Goal: Task Accomplishment & Management: Manage account settings

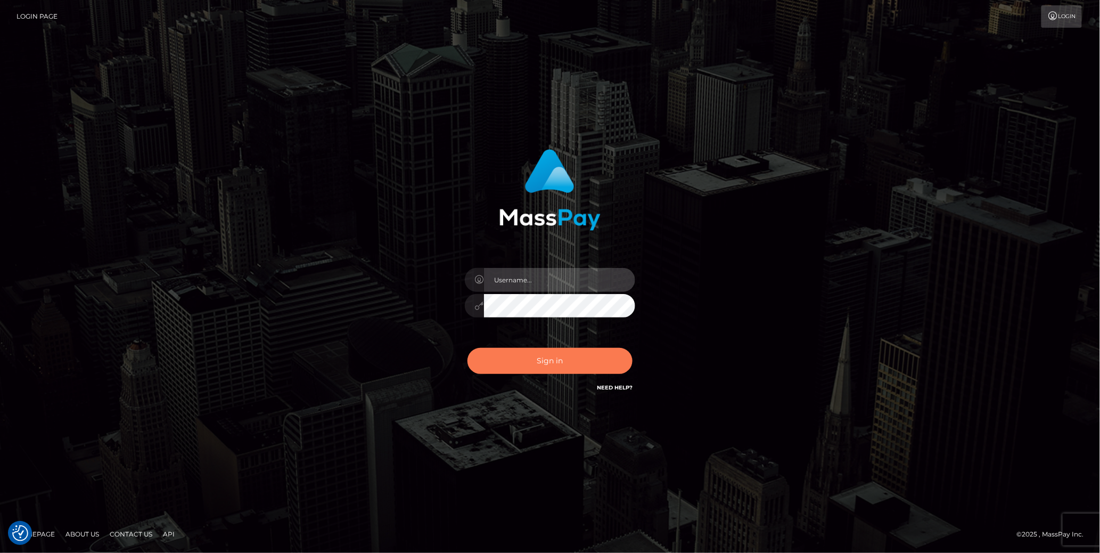
type input "cheli"
click at [538, 363] on button "Sign in" at bounding box center [549, 361] width 165 height 26
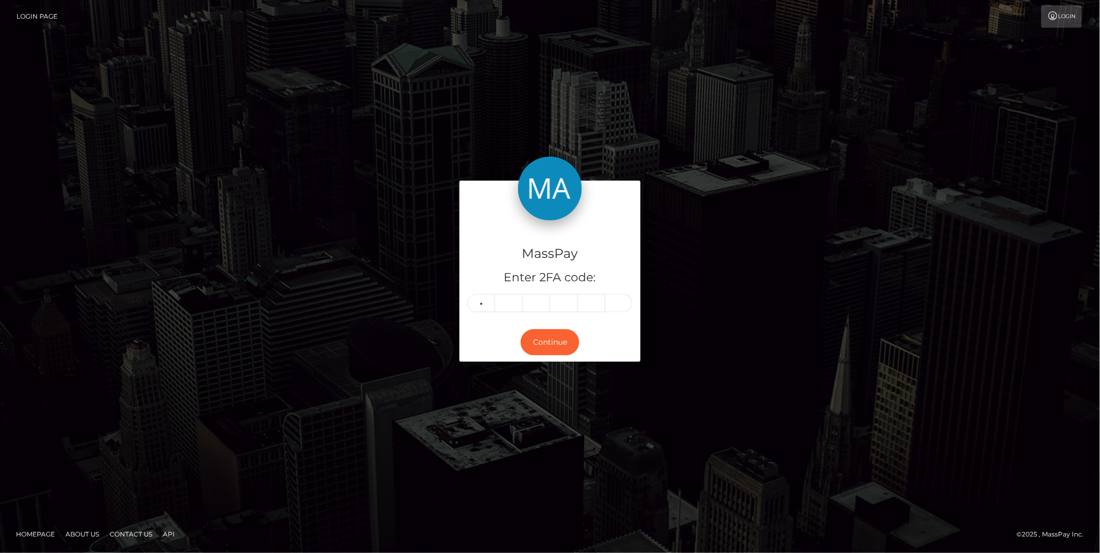
type input "7"
type input "3"
type input "4"
type input "6"
type input "4"
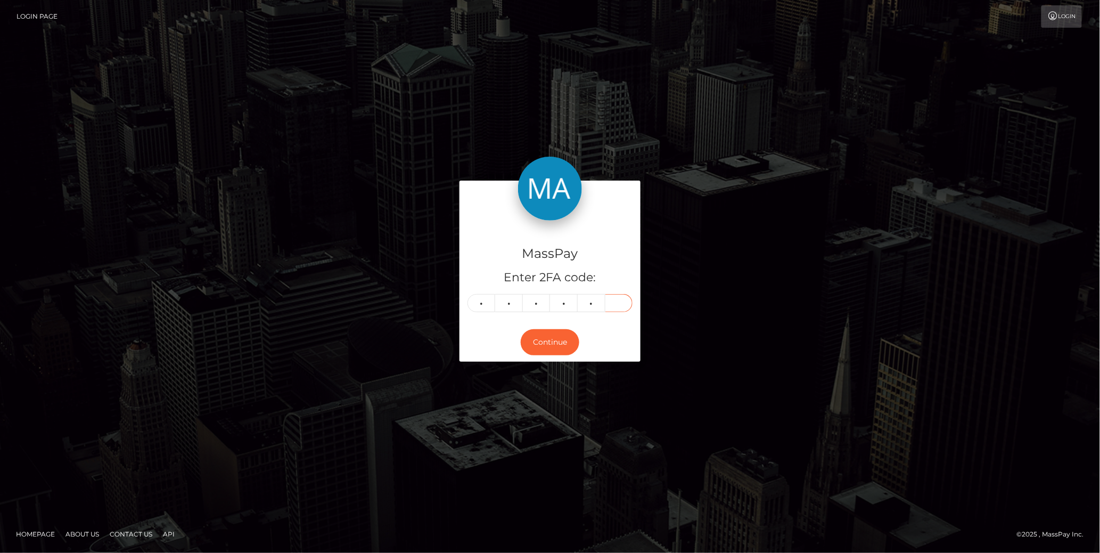
type input "7"
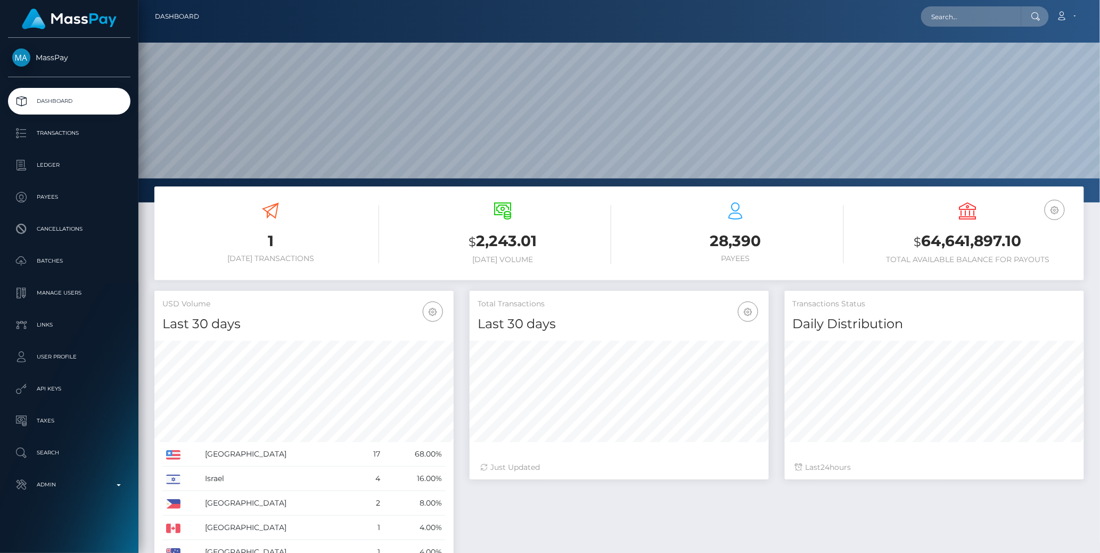
scroll to position [188, 299]
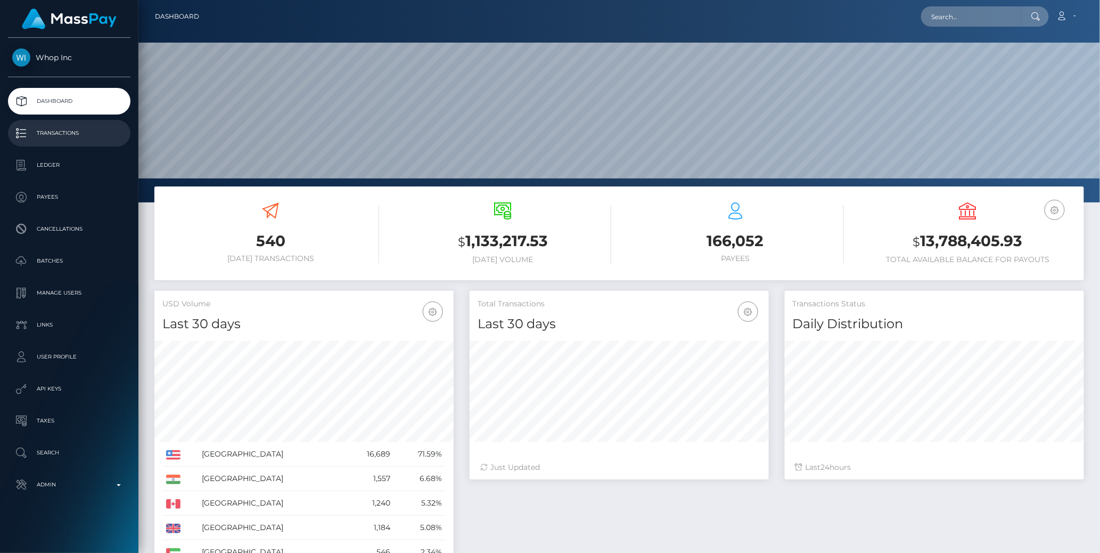
click at [99, 125] on p "Transactions" at bounding box center [69, 133] width 114 height 16
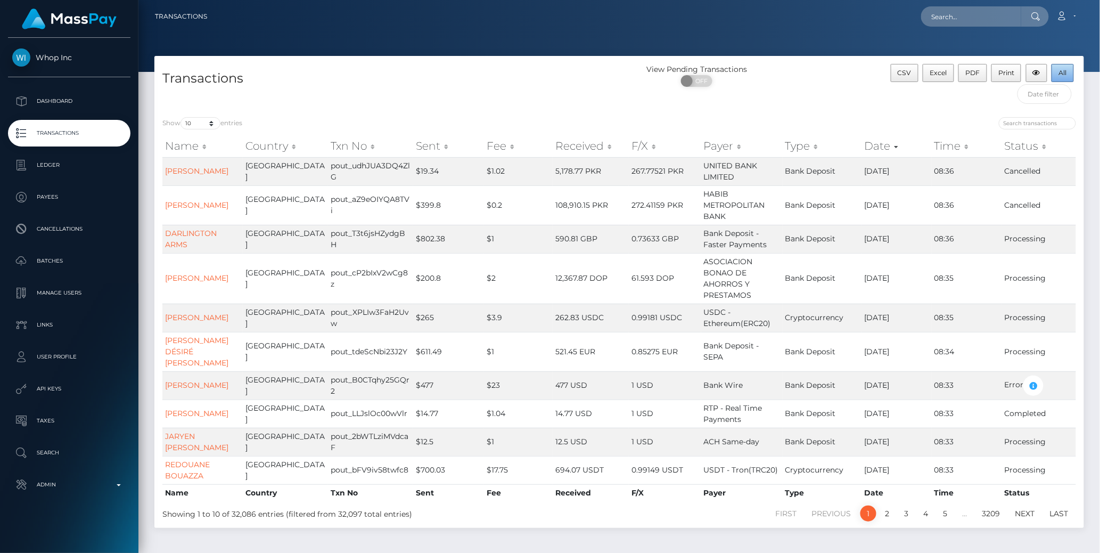
click at [1067, 73] on button "All" at bounding box center [1063, 73] width 22 height 18
